Goal: Information Seeking & Learning: Learn about a topic

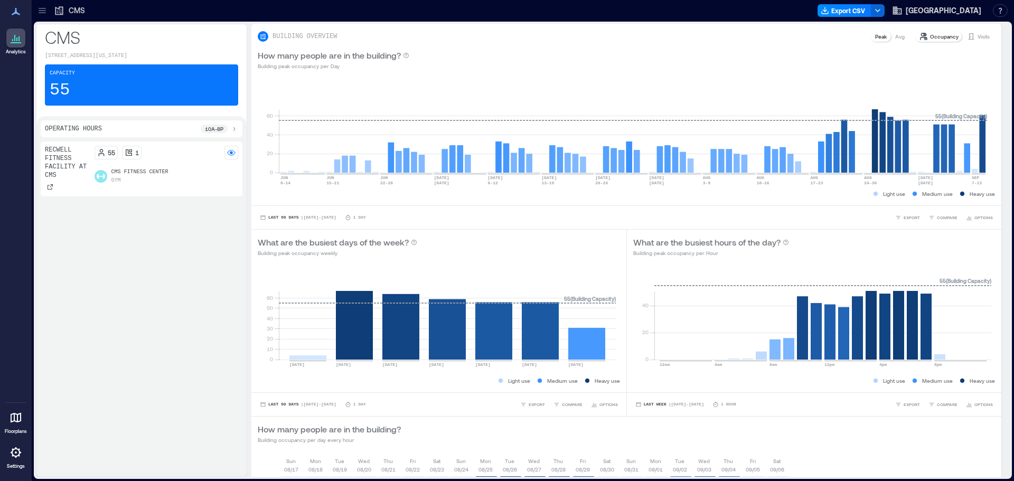
click at [44, 13] on icon at bounding box center [42, 12] width 7 height 1
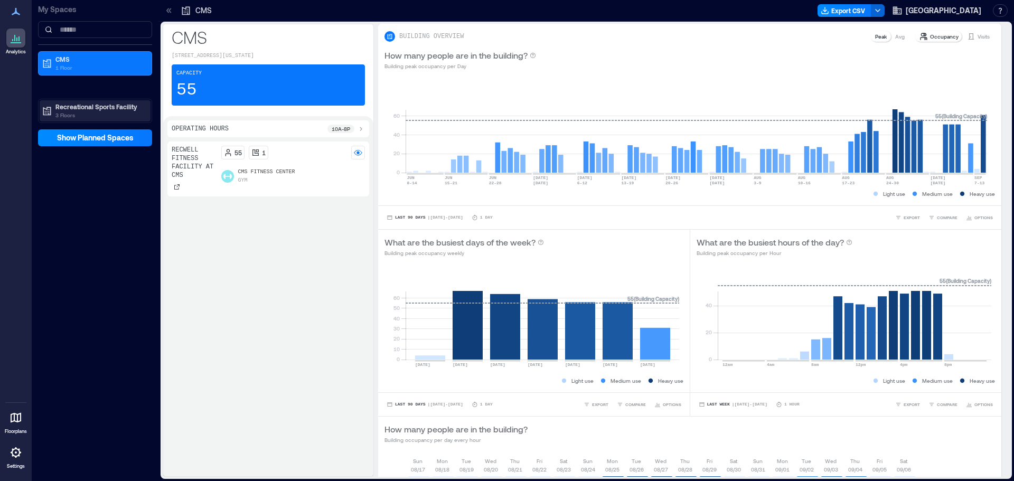
click at [90, 109] on p "Recreational Sports Facility" at bounding box center [99, 106] width 89 height 8
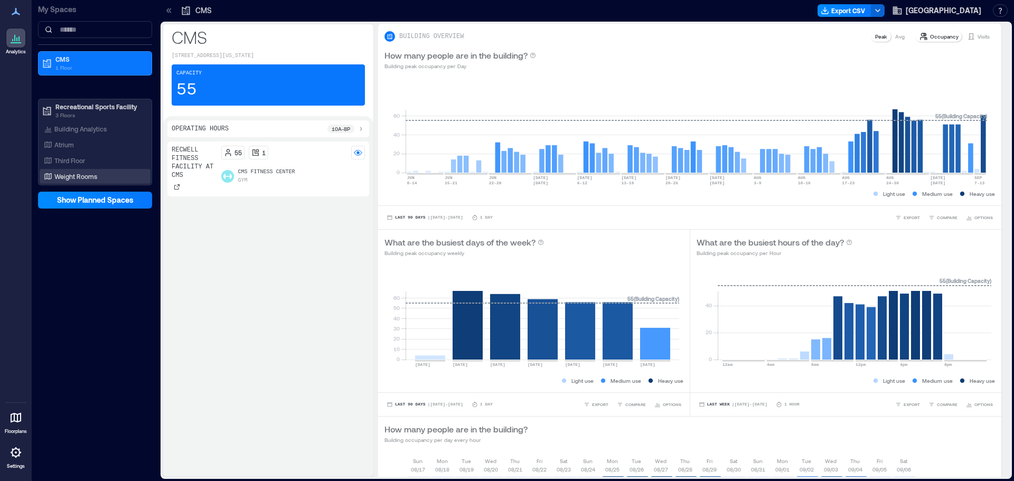
click at [86, 173] on p "Weight Rooms" at bounding box center [75, 176] width 43 height 8
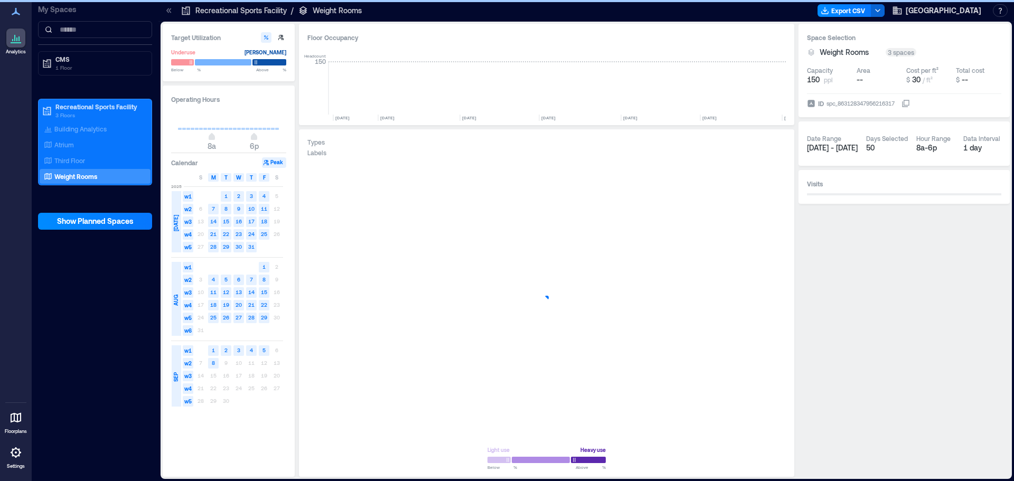
scroll to position [0, 2031]
